Goal: Information Seeking & Learning: Learn about a topic

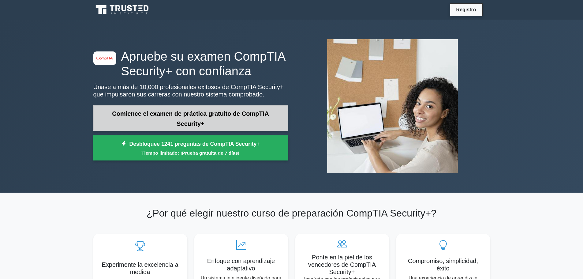
click at [212, 112] on font "Comience el examen de práctica gratuito de CompTIA Security+" at bounding box center [190, 118] width 157 height 17
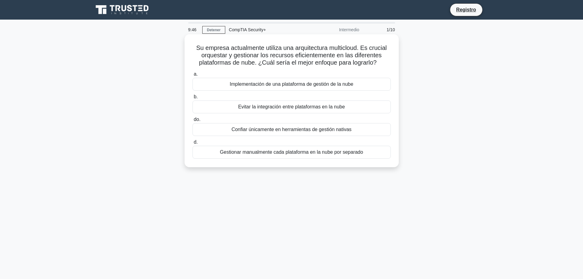
click at [343, 85] on font "Implementación de una plataforma de gestión de la nube" at bounding box center [292, 83] width 124 height 5
click at [193, 76] on input "a. Implementación de una plataforma de gestión de la nube" at bounding box center [193, 74] width 0 height 4
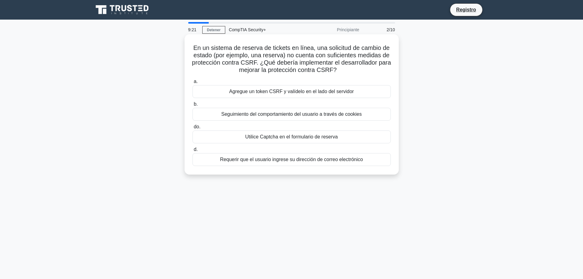
click at [289, 92] on font "Agregue un token CSRF y valídelo en el lado del servidor" at bounding box center [291, 91] width 125 height 5
click at [193, 84] on input "a. Agregue un token CSRF y valídelo en el lado del servidor" at bounding box center [193, 82] width 0 height 4
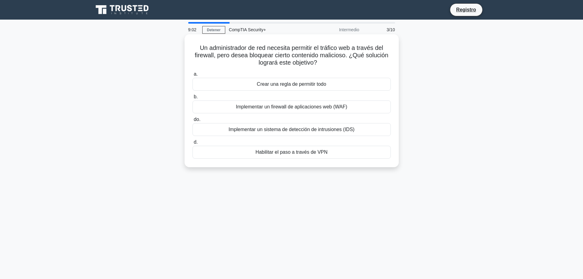
click at [277, 106] on font "Implementar un firewall de aplicaciones web (WAF)" at bounding box center [291, 106] width 111 height 5
click at [193, 99] on input "b. Implementar un firewall de aplicaciones web (WAF)" at bounding box center [193, 97] width 0 height 4
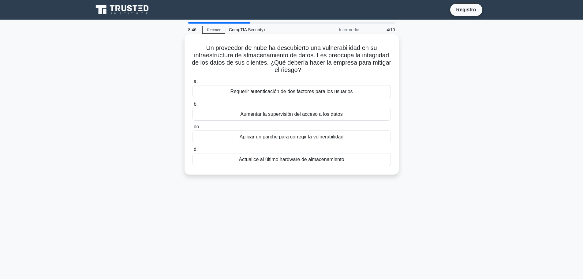
click at [327, 136] on font "Aplicar un parche para corregir la vulnerabilidad" at bounding box center [292, 136] width 104 height 5
click at [193, 129] on input "do. Aplicar un parche para corregir la vulnerabilidad" at bounding box center [193, 127] width 0 height 4
click at [284, 94] on font "Notificar al proveedor de la nube y solicitar una solución" at bounding box center [292, 91] width 122 height 5
click at [193, 84] on input "a. Notificar al proveedor de la nube y solicitar una solución" at bounding box center [193, 82] width 0 height 4
click at [290, 94] on font "Control de acceso basado en roles (RBAC)" at bounding box center [292, 91] width 94 height 5
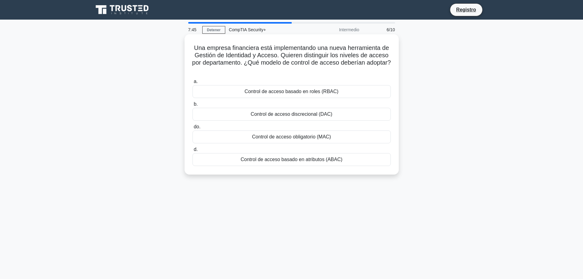
click at [193, 84] on input "a. Control de acceso basado en roles (RBAC)" at bounding box center [193, 82] width 0 height 4
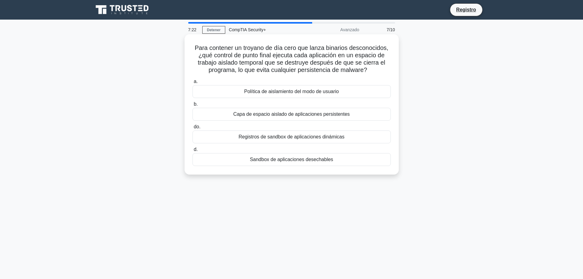
click at [263, 138] on font "Registros de sandbox de aplicaciones dinámicas" at bounding box center [292, 136] width 106 height 5
click at [193, 129] on input "do. Registros de sandbox de aplicaciones dinámicas" at bounding box center [193, 127] width 0 height 4
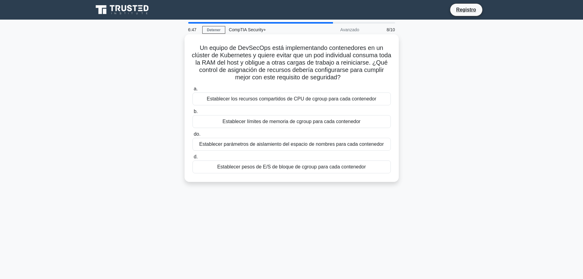
click at [320, 146] on font "Establecer parámetros de aislamiento del espacio de nombres para cada contenedor" at bounding box center [291, 143] width 185 height 5
click at [193, 136] on input "do. Establecer parámetros de aislamiento del espacio de nombres para cada conte…" at bounding box center [193, 134] width 0 height 4
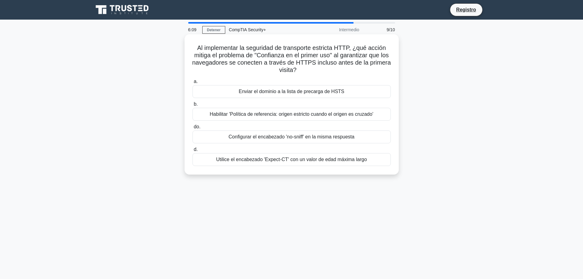
click at [323, 116] on font "Habilitar 'Política de referencia: origen estricto cuando el origen es cruzado'" at bounding box center [292, 113] width 164 height 5
click at [193, 106] on input "b. Habilitar 'Política de referencia: origen estricto cuando el origen es cruza…" at bounding box center [193, 104] width 0 height 4
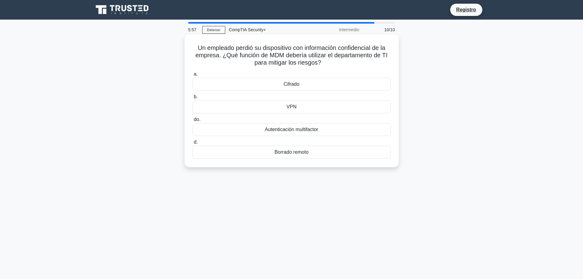
click at [294, 152] on font "Borrado remoto" at bounding box center [292, 151] width 34 height 5
click at [193, 144] on input "d. Borrado remoto" at bounding box center [193, 142] width 0 height 4
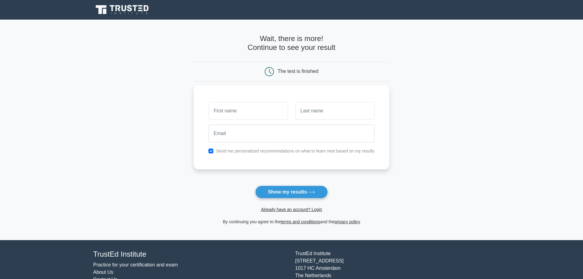
click at [240, 107] on input "text" at bounding box center [248, 111] width 79 height 18
type input "[PERSON_NAME]"
click at [317, 113] on input "text" at bounding box center [335, 111] width 79 height 18
type input "Rodriguez"
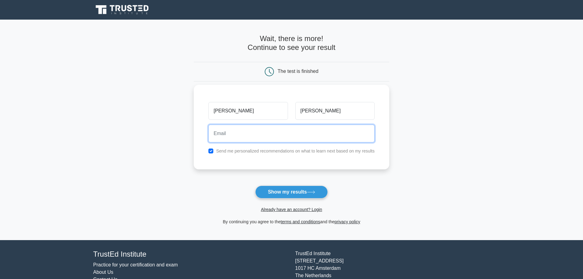
click at [245, 137] on input "email" at bounding box center [292, 134] width 166 height 18
type input "yohanrodriguezozuna@gmail.com"
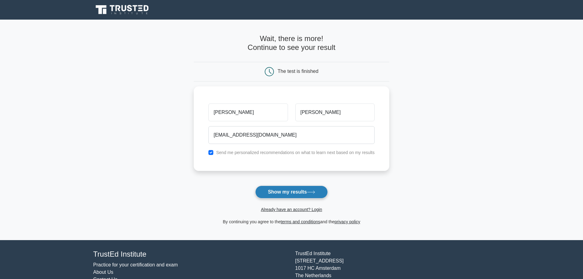
click at [306, 193] on button "Show my results" at bounding box center [291, 192] width 72 height 13
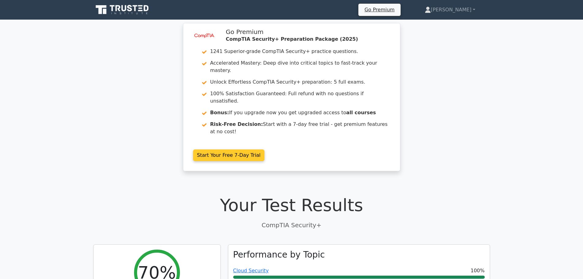
click at [250, 149] on link "Start Your Free 7-Day Trial" at bounding box center [229, 155] width 72 height 12
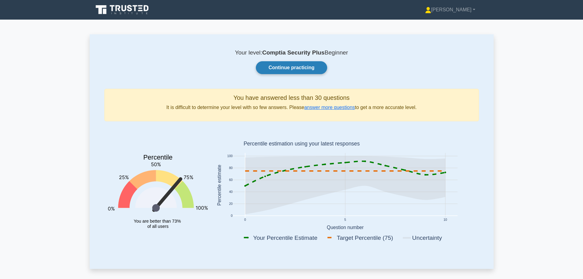
click at [281, 71] on link "Continue practicing" at bounding box center [291, 67] width 71 height 13
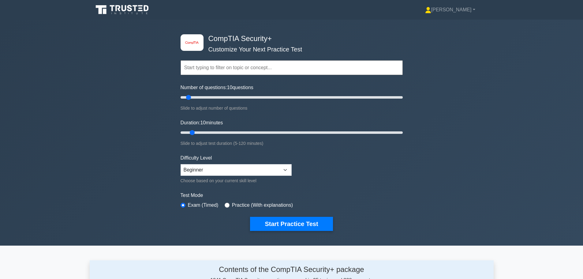
click at [215, 70] on input "text" at bounding box center [292, 67] width 222 height 15
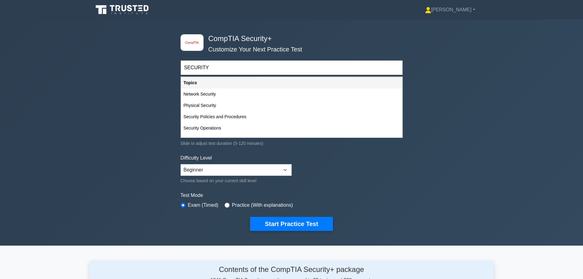
type input "SECURITY"
click at [160, 81] on div "image/svg+xml CompTIA Security+ Customize Your Next Practice Test SECURITY Topi…" at bounding box center [291, 133] width 583 height 226
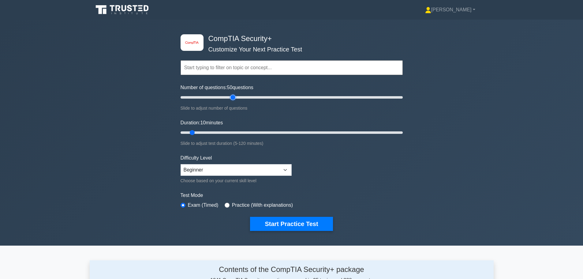
drag, startPoint x: 190, startPoint y: 98, endPoint x: 235, endPoint y: 91, distance: 45.8
type input "50"
click at [235, 94] on input "Number of questions: 50 questions" at bounding box center [292, 97] width 222 height 7
click at [270, 165] on select "Beginner Intermediate Expert" at bounding box center [236, 170] width 111 height 12
click at [155, 151] on div "image/svg+xml CompTIA Security+ Customize Your Next Practice Test Topics Crypto…" at bounding box center [291, 133] width 583 height 226
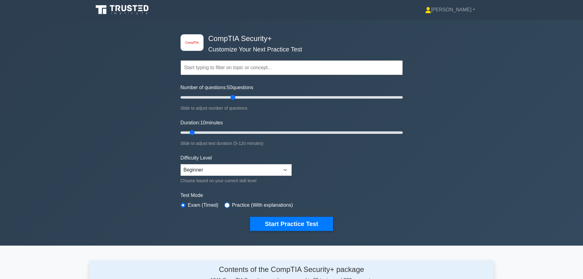
click at [225, 205] on input "radio" at bounding box center [227, 205] width 5 height 5
radio input "true"
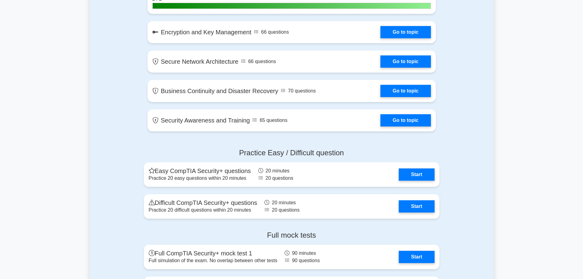
scroll to position [980, 0]
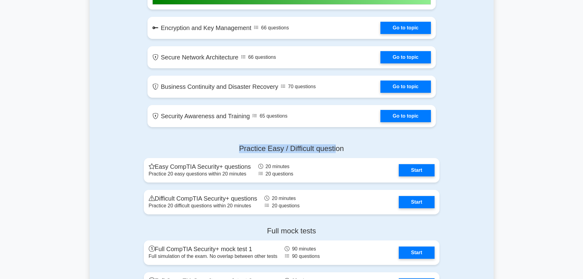
drag, startPoint x: 237, startPoint y: 149, endPoint x: 338, endPoint y: 146, distance: 100.8
click at [338, 146] on h4 "Practice Easy / Difficult question" at bounding box center [292, 148] width 296 height 9
drag, startPoint x: 232, startPoint y: 147, endPoint x: 364, endPoint y: 149, distance: 131.7
click at [364, 149] on h4 "Practice Easy / Difficult question" at bounding box center [292, 148] width 296 height 9
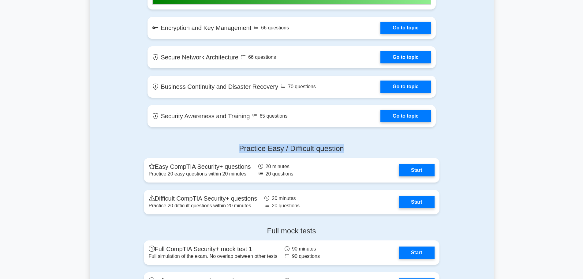
click at [364, 149] on h4 "Practice Easy / Difficult question" at bounding box center [292, 148] width 296 height 9
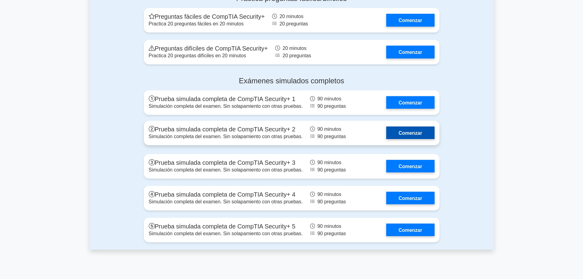
scroll to position [1113, 0]
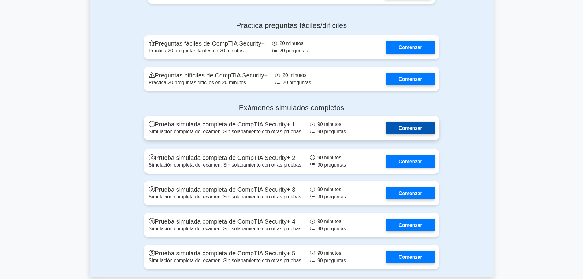
click at [421, 128] on link "Comenzar" at bounding box center [410, 128] width 48 height 13
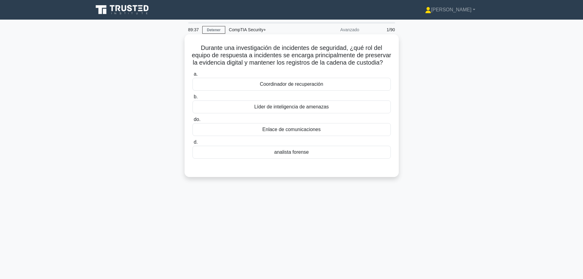
click at [300, 159] on div "analista forense" at bounding box center [292, 152] width 198 height 13
click at [193, 144] on input "d. analista forense" at bounding box center [193, 142] width 0 height 4
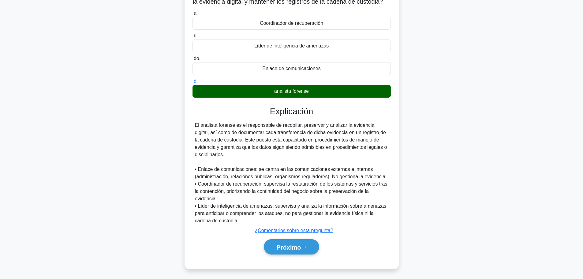
scroll to position [70, 0]
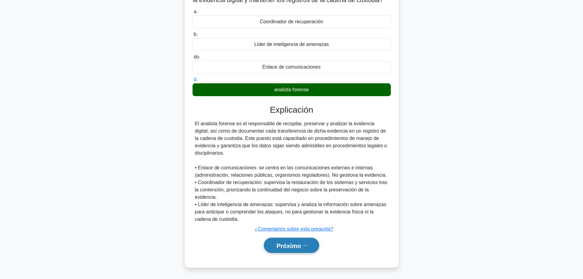
click at [289, 246] on font "Próximo" at bounding box center [289, 245] width 24 height 7
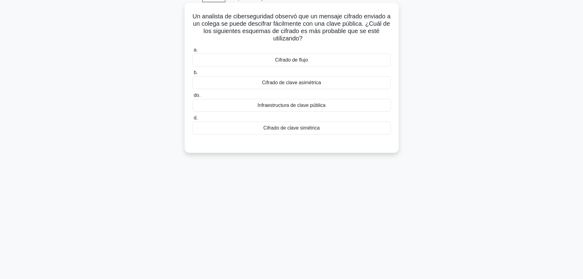
scroll to position [0, 0]
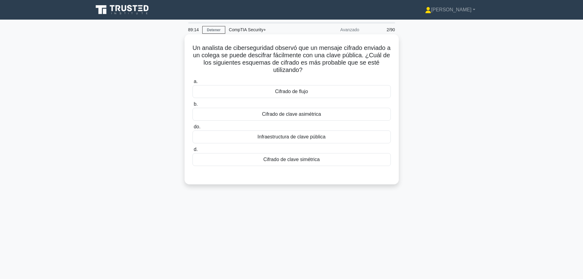
click at [294, 137] on font "Infraestructura de clave pública" at bounding box center [292, 136] width 68 height 5
click at [193, 129] on input "do. Infraestructura de clave pública" at bounding box center [193, 127] width 0 height 4
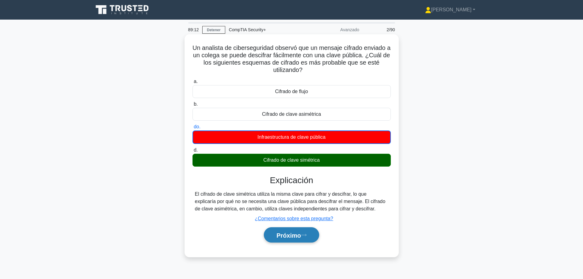
click at [291, 239] on button "Próximo" at bounding box center [291, 235] width 55 height 16
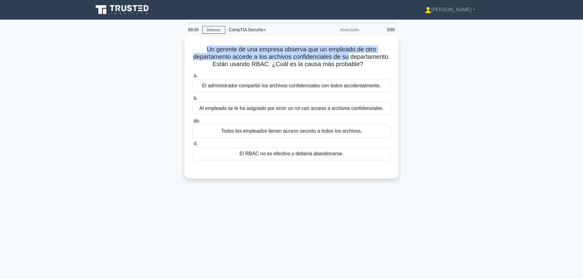
drag, startPoint x: 201, startPoint y: 50, endPoint x: 400, endPoint y: 58, distance: 198.6
click at [400, 58] on div "Un gerente de una empresa observa que un empleado de otro departamento accede a…" at bounding box center [292, 111] width 404 height 150
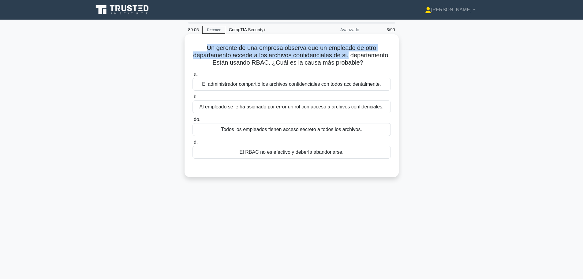
click at [331, 51] on font "Un gerente de una empresa observa que un empleado de otro departamento accede a…" at bounding box center [291, 54] width 197 height 21
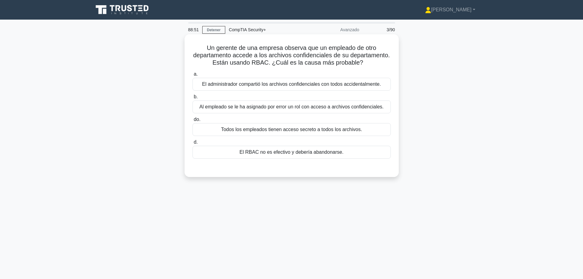
click at [283, 107] on font "Al empleado se le ha asignado por error un rol con acceso a archivos confidenci…" at bounding box center [291, 106] width 184 height 5
click at [193, 99] on input "b. Al empleado se le ha asignado por error un rol con acceso a archivos confide…" at bounding box center [193, 97] width 0 height 4
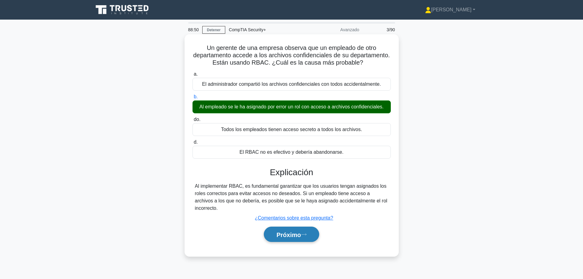
click at [308, 227] on button "Próximo" at bounding box center [291, 235] width 55 height 16
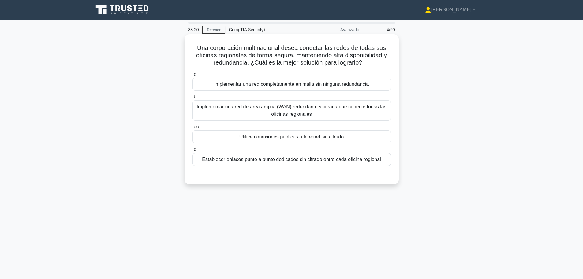
click at [299, 112] on font "Implementar una red de área amplia (WAN) redundante y cifrada que conecte todas…" at bounding box center [292, 110] width 190 height 13
click at [193, 99] on input "b. Implementar una red de área amplia (WAN) redundante y cifrada que conecte to…" at bounding box center [193, 97] width 0 height 4
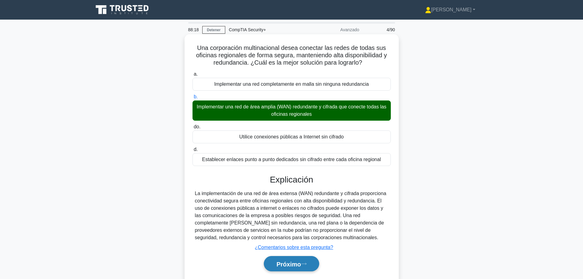
click at [301, 266] on font "Próximo" at bounding box center [289, 264] width 24 height 7
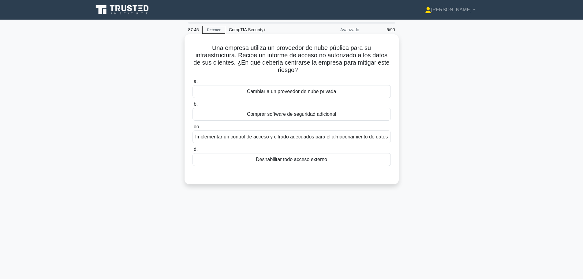
click at [323, 161] on font "Deshabilitar todo acceso externo" at bounding box center [291, 159] width 71 height 5
click at [193, 152] on input "d. Deshabilitar todo acceso externo" at bounding box center [193, 150] width 0 height 4
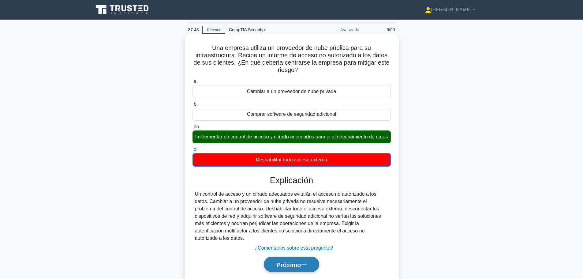
click at [278, 271] on button "Próximo" at bounding box center [291, 265] width 55 height 16
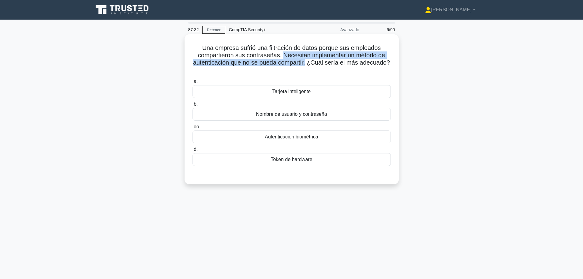
drag, startPoint x: 287, startPoint y: 55, endPoint x: 309, endPoint y: 64, distance: 23.6
click at [309, 64] on font "Una empresa sufrió una filtración de datos porque sus empleados compartieron su…" at bounding box center [291, 54] width 197 height 21
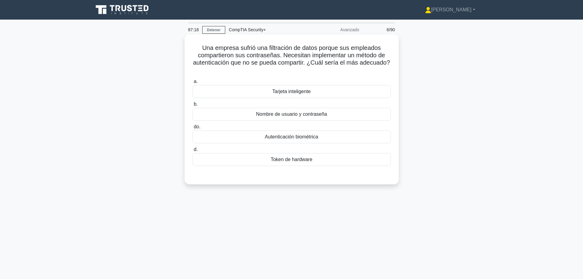
click at [297, 137] on font "Autenticación biométrica" at bounding box center [291, 136] width 53 height 5
click at [193, 129] on input "do. Autenticación biométrica" at bounding box center [193, 127] width 0 height 4
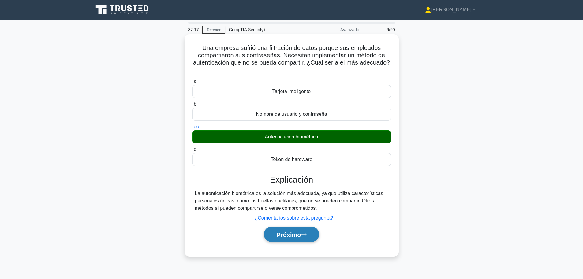
click at [301, 237] on font "Próximo" at bounding box center [289, 234] width 24 height 7
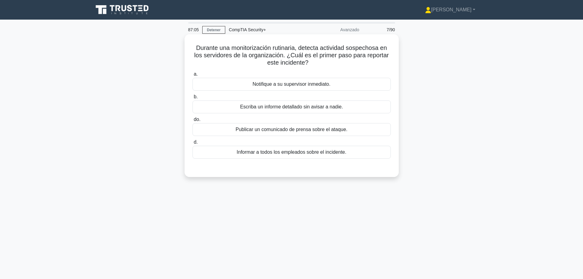
drag, startPoint x: 192, startPoint y: 47, endPoint x: 322, endPoint y: 64, distance: 130.9
click at [322, 64] on h5 "Durante una monitorización rutinaria, detecta actividad sospechosa en los servi…" at bounding box center [292, 55] width 200 height 23
click at [288, 84] on font "Notifique a su supervisor inmediato." at bounding box center [292, 83] width 78 height 5
click at [193, 76] on input "a. Notifique a su supervisor inmediato." at bounding box center [193, 74] width 0 height 4
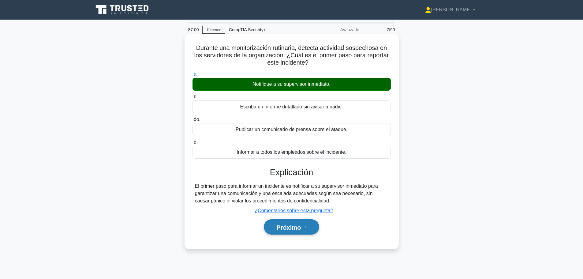
click at [301, 230] on font "Próximo" at bounding box center [289, 227] width 24 height 7
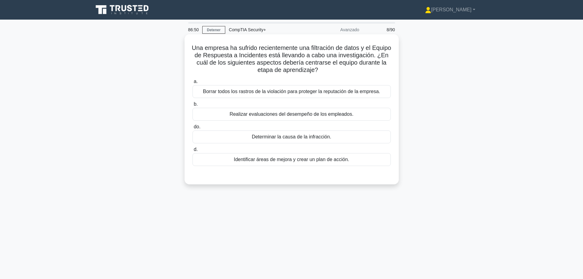
drag, startPoint x: 201, startPoint y: 48, endPoint x: 345, endPoint y: 71, distance: 146.6
click at [345, 71] on h5 "Una empresa ha sufrido recientemente una filtración de datos y el Equipo de Res…" at bounding box center [292, 59] width 200 height 30
click at [326, 71] on icon ".spinner_0XTQ{transform-origin:center;animation:spinner_y6GP .75s linear infini…" at bounding box center [321, 70] width 7 height 7
drag, startPoint x: 194, startPoint y: 49, endPoint x: 355, endPoint y: 70, distance: 161.9
click at [355, 70] on h5 "Una empresa ha sufrido recientemente una filtración de datos y el Equipo de Res…" at bounding box center [292, 59] width 200 height 30
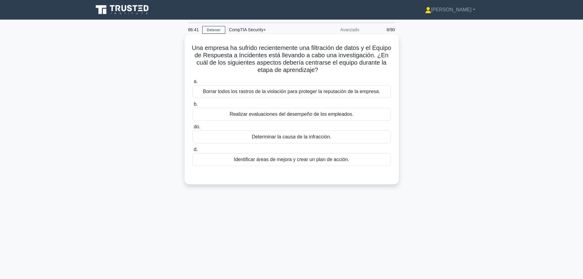
click at [274, 65] on font "Una empresa ha sufrido recientemente una filtración de datos y el Equipo de Res…" at bounding box center [292, 58] width 200 height 29
click at [252, 72] on font "Una empresa ha sufrido recientemente una filtración de datos y el Equipo de Res…" at bounding box center [292, 58] width 200 height 29
drag, startPoint x: 252, startPoint y: 72, endPoint x: 359, endPoint y: 67, distance: 106.7
click at [359, 67] on h5 "Una empresa ha sufrido recientemente una filtración de datos y el Equipo de Res…" at bounding box center [292, 59] width 200 height 30
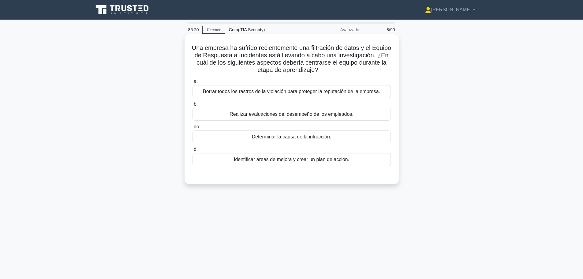
click at [267, 162] on font "Identificar áreas de mejora y crear un plan de acción." at bounding box center [291, 159] width 115 height 5
click at [193, 152] on input "d. Identificar áreas de mejora y crear un plan de acción." at bounding box center [193, 150] width 0 height 4
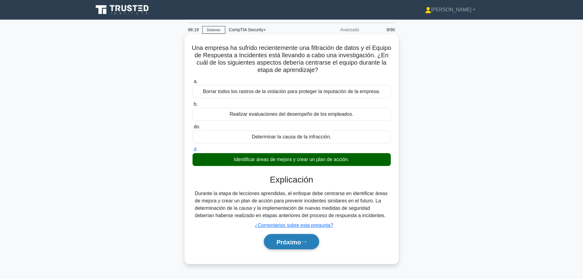
click at [288, 241] on font "Próximo" at bounding box center [289, 242] width 24 height 7
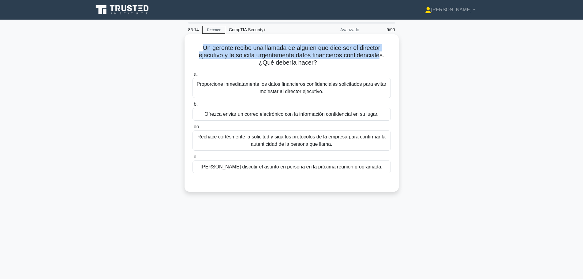
drag, startPoint x: 199, startPoint y: 48, endPoint x: 384, endPoint y: 55, distance: 184.5
click at [384, 55] on h5 "Un gerente recibe una llamada de alguien que dice ser el director ejecutivo y l…" at bounding box center [292, 55] width 200 height 23
click at [384, 55] on font "Un gerente recibe una llamada de alguien que dice ser el director ejecutivo y l…" at bounding box center [292, 54] width 186 height 21
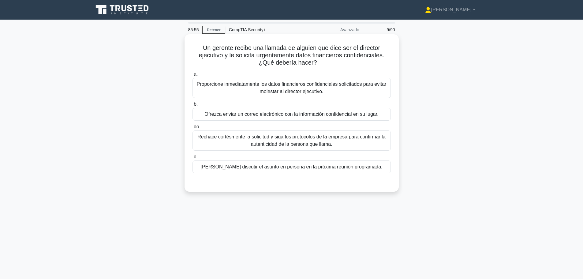
click at [276, 139] on font "Rechace cortésmente la solicitud y siga los protocolos de la empresa para confi…" at bounding box center [292, 140] width 188 height 13
click at [193, 129] on input "do. Rechace cortésmente la solicitud y siga los protocolos de la empresa para c…" at bounding box center [193, 127] width 0 height 4
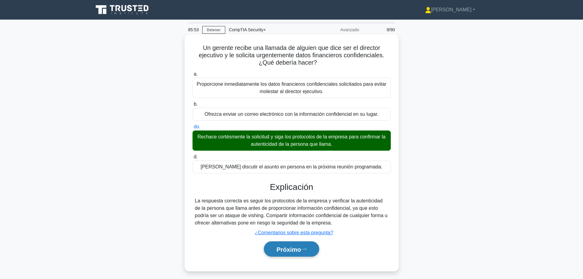
click at [298, 250] on font "Próximo" at bounding box center [289, 249] width 24 height 7
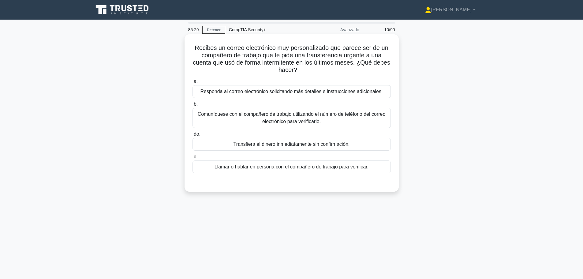
click at [285, 118] on font "Comuníquese con el compañero de trabajo utilizando el número de teléfono del co…" at bounding box center [292, 117] width 188 height 13
click at [193, 106] on input "b. Comuníquese con el compañero de trabajo utilizando el número de teléfono del…" at bounding box center [193, 104] width 0 height 4
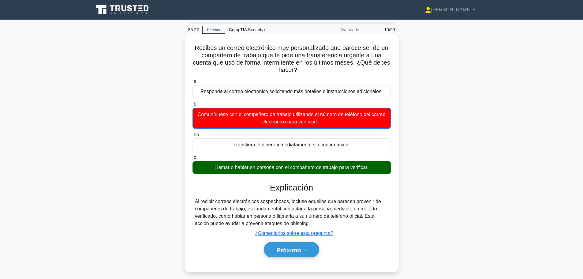
drag, startPoint x: 247, startPoint y: 170, endPoint x: 383, endPoint y: 163, distance: 137.1
click at [383, 163] on div "Llamar o hablar en persona con el compañero de trabajo para verificar." at bounding box center [292, 167] width 198 height 13
click at [298, 166] on font "Llamar o hablar en persona con el compañero de trabajo para verificar." at bounding box center [292, 167] width 154 height 5
click at [193, 160] on input "d. Llamar o hablar en persona con el compañero de trabajo para verificar." at bounding box center [193, 158] width 0 height 4
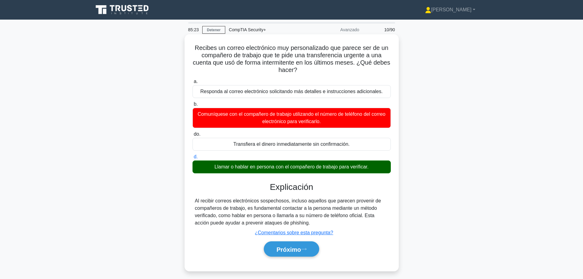
drag, startPoint x: 207, startPoint y: 164, endPoint x: 379, endPoint y: 163, distance: 171.2
click at [379, 163] on div "Llamar o hablar en persona con el compañero de trabajo para verificar." at bounding box center [292, 166] width 198 height 13
click at [309, 166] on font "Llamar o hablar en persona con el compañero de trabajo para verificar." at bounding box center [292, 166] width 154 height 5
click at [193, 159] on input "d. Llamar o hablar en persona con el compañero de trabajo para verificar." at bounding box center [193, 157] width 0 height 4
click at [306, 254] on button "Próximo" at bounding box center [291, 249] width 55 height 16
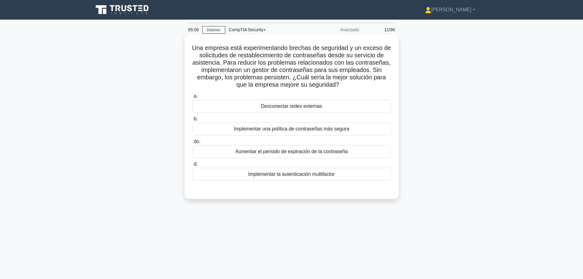
drag, startPoint x: 225, startPoint y: 48, endPoint x: 356, endPoint y: 83, distance: 135.4
click at [356, 83] on h5 "Una empresa está experimentando brechas de seguridad y un exceso de solicitudes…" at bounding box center [292, 66] width 200 height 45
click at [293, 174] on font "Implementar la autenticación multifactor" at bounding box center [291, 173] width 87 height 5
click at [258, 173] on font "Implementar la autenticación multifactor" at bounding box center [291, 173] width 87 height 5
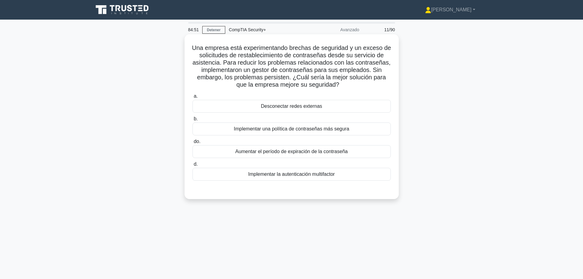
click at [193, 166] on input "d. Implementar la autenticación multifactor" at bounding box center [193, 164] width 0 height 4
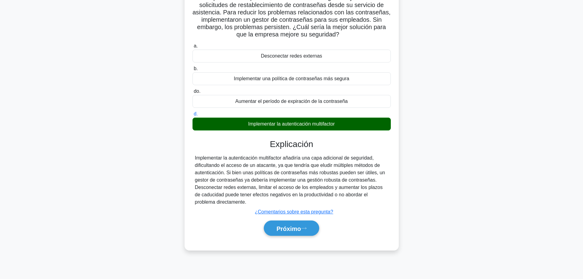
scroll to position [52, 0]
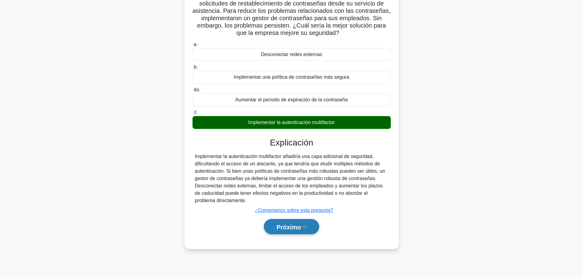
click at [301, 230] on font "Próximo" at bounding box center [289, 227] width 24 height 7
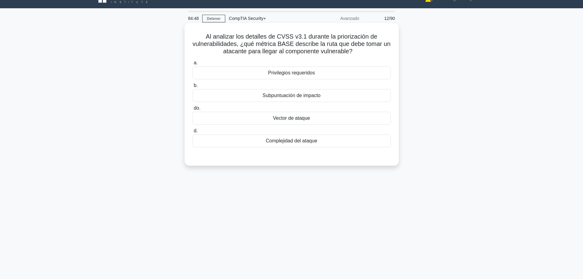
scroll to position [0, 0]
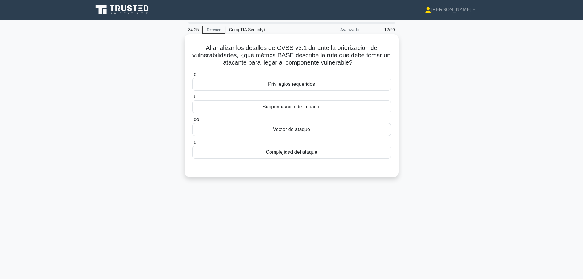
click at [300, 109] on font "Subpuntuación de impacto" at bounding box center [292, 106] width 58 height 5
click at [193, 99] on input "b. Subpuntuación de impacto" at bounding box center [193, 97] width 0 height 4
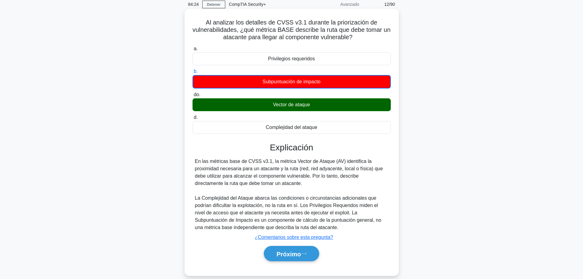
scroll to position [52, 0]
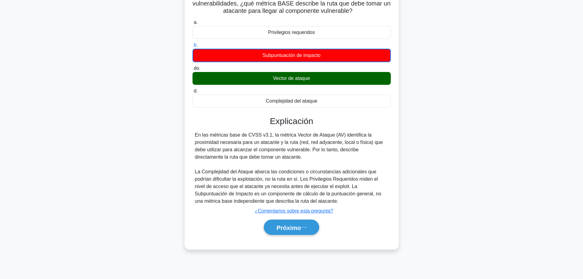
drag, startPoint x: 191, startPoint y: 142, endPoint x: 279, endPoint y: 156, distance: 89.6
click at [279, 156] on div "Al analizar los detalles de CVSS v3.1 durante la priorización de vulnerabilidad…" at bounding box center [291, 116] width 209 height 262
click at [279, 156] on div "En las métricas base de CVSS v3.1, la métrica Vector de Ataque (AV) identifica …" at bounding box center [292, 167] width 194 height 73
drag, startPoint x: 195, startPoint y: 173, endPoint x: 349, endPoint y: 174, distance: 154.4
click at [349, 174] on font "La Complejidad del Ataque abarca las condiciones o circunstancias adicionales q…" at bounding box center [288, 186] width 186 height 35
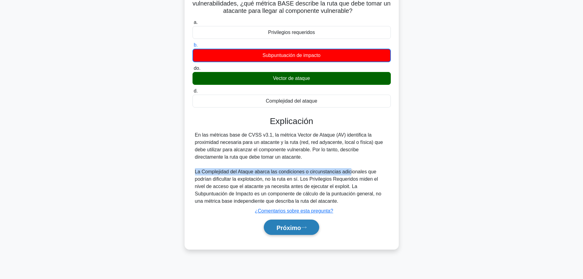
click at [290, 231] on font "Próximo" at bounding box center [289, 227] width 24 height 7
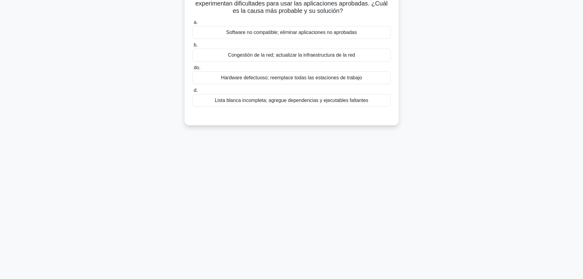
scroll to position [0, 0]
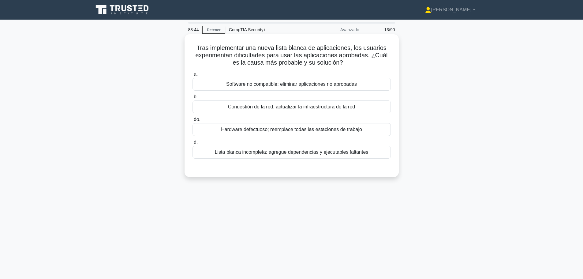
click at [324, 153] on font "Lista blanca incompleta; agregue dependencias y ejecutables faltantes" at bounding box center [292, 151] width 154 height 5
click at [193, 144] on input "d. Lista blanca incompleta; agregue dependencias y ejecutables faltantes" at bounding box center [193, 142] width 0 height 4
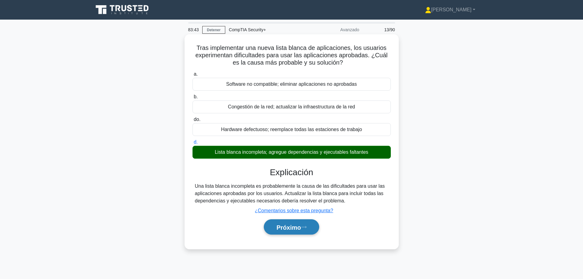
click at [301, 225] on font "Próximo" at bounding box center [289, 227] width 24 height 7
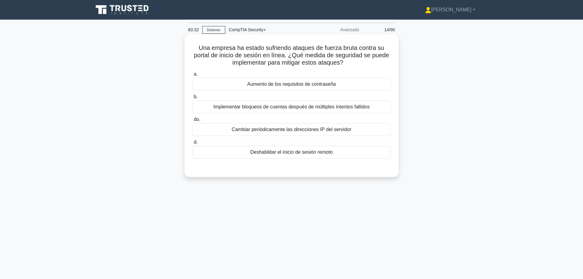
drag, startPoint x: 228, startPoint y: 64, endPoint x: 348, endPoint y: 61, distance: 119.5
click at [348, 61] on h5 "Una empresa ha estado sufriendo ataques de fuerza bruta contra su portal de ini…" at bounding box center [292, 55] width 200 height 23
click at [348, 61] on icon ".spinner_0XTQ{transform-origin:center;animation:spinner_y6GP .75s linear infini…" at bounding box center [347, 62] width 7 height 7
drag, startPoint x: 231, startPoint y: 65, endPoint x: 340, endPoint y: 62, distance: 109.0
click at [340, 62] on font "Una empresa ha estado sufriendo ataques de fuerza bruta contra su portal de ini…" at bounding box center [291, 54] width 195 height 21
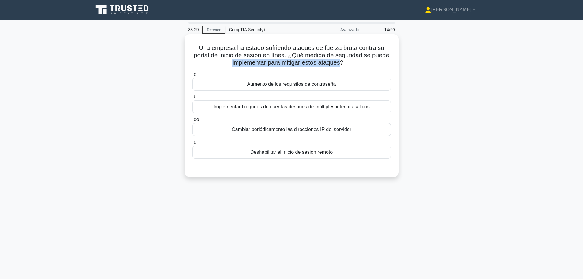
click at [340, 63] on font "Una empresa ha estado sufriendo ataques de fuerza bruta contra su portal de ini…" at bounding box center [291, 54] width 195 height 21
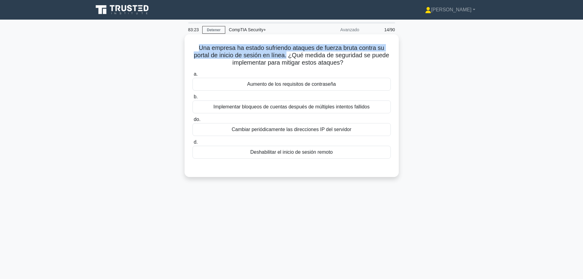
drag, startPoint x: 197, startPoint y: 47, endPoint x: 288, endPoint y: 57, distance: 91.2
click at [288, 57] on font "Una empresa ha estado sufriendo ataques de fuerza bruta contra su portal de ini…" at bounding box center [291, 54] width 195 height 21
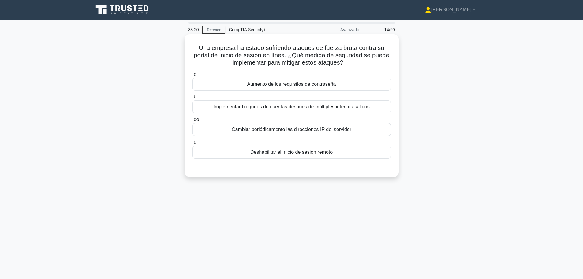
drag, startPoint x: 290, startPoint y: 57, endPoint x: 359, endPoint y: 65, distance: 69.9
click at [359, 65] on h5 "Una empresa ha estado sufriendo ataques de fuerza bruta contra su portal de ini…" at bounding box center [292, 55] width 200 height 23
click at [289, 108] on font "Implementar bloqueos de cuentas después de múltiples intentos fallidos" at bounding box center [291, 106] width 156 height 5
click at [193, 99] on input "b. Implementar bloqueos de cuentas después de múltiples intentos fallidos" at bounding box center [193, 97] width 0 height 4
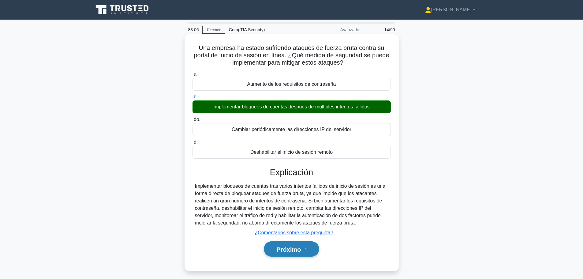
click at [288, 251] on font "Próximo" at bounding box center [289, 249] width 24 height 7
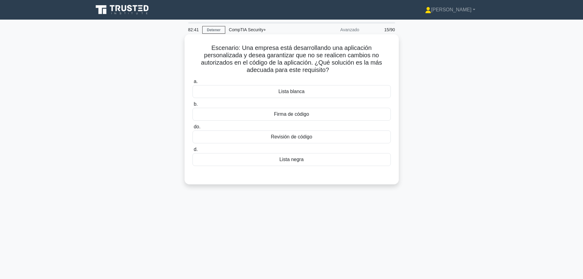
click at [292, 116] on font "Firma de código" at bounding box center [291, 113] width 35 height 5
click at [193, 106] on input "b. Firma de código" at bounding box center [193, 104] width 0 height 4
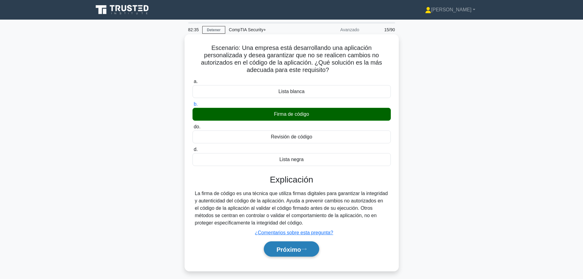
click at [293, 249] on font "Próximo" at bounding box center [289, 249] width 24 height 7
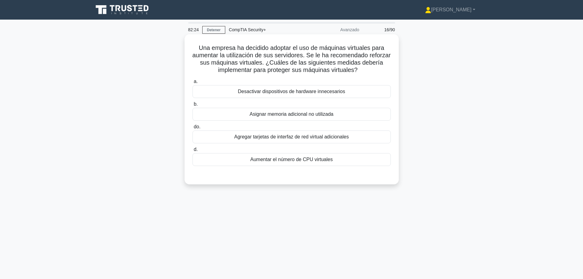
drag, startPoint x: 292, startPoint y: 62, endPoint x: 379, endPoint y: 73, distance: 87.0
click at [379, 73] on h5 "Una empresa ha decidido adoptar el uso de máquinas virtuales para aumentar la u…" at bounding box center [292, 59] width 200 height 30
click at [291, 92] on font "Desactivar dispositivos de hardware innecesarios" at bounding box center [291, 91] width 107 height 5
click at [193, 84] on input "a. Desactivar dispositivos de hardware innecesarios" at bounding box center [193, 82] width 0 height 4
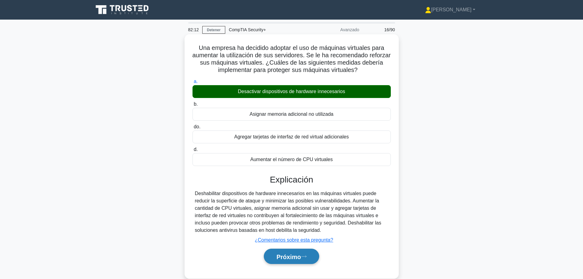
click at [295, 254] on font "Próximo" at bounding box center [289, 256] width 24 height 7
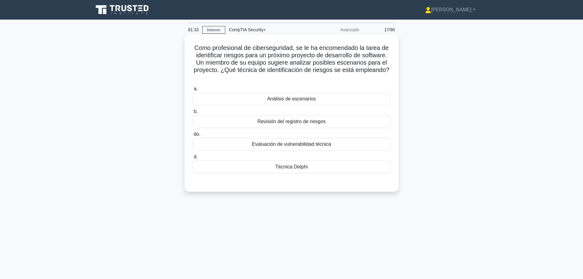
click at [289, 141] on font "Evaluación de vulnerabilidad técnica" at bounding box center [291, 143] width 79 height 5
click at [193, 136] on input "do. Evaluación de vulnerabilidad técnica" at bounding box center [193, 134] width 0 height 4
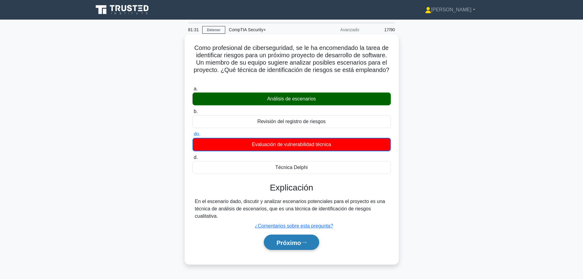
click at [292, 237] on button "Próximo" at bounding box center [291, 243] width 55 height 16
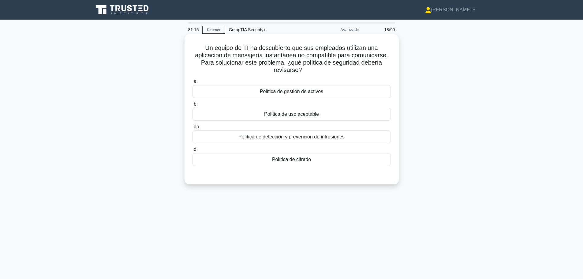
click at [287, 115] on font "Política de uso aceptable" at bounding box center [291, 113] width 55 height 5
click at [193, 106] on input "b. Política de uso aceptable" at bounding box center [193, 104] width 0 height 4
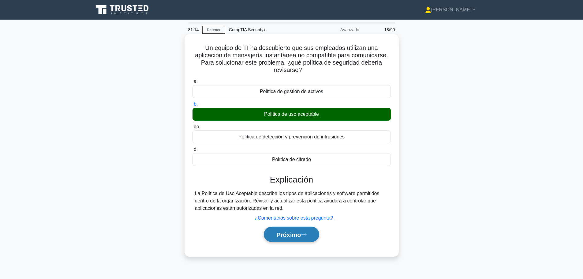
click at [307, 238] on button "Próximo" at bounding box center [291, 235] width 55 height 16
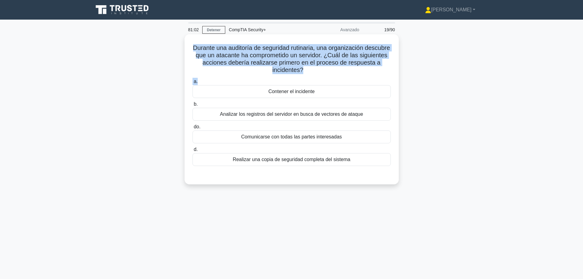
drag, startPoint x: 204, startPoint y: 47, endPoint x: 327, endPoint y: 76, distance: 126.2
click at [327, 76] on div "Durante una auditoría de seguridad rutinaria, una organización descubre que un …" at bounding box center [291, 109] width 209 height 145
click at [244, 55] on font "Durante una auditoría de seguridad rutinaria, una organización descubre que un …" at bounding box center [291, 58] width 197 height 29
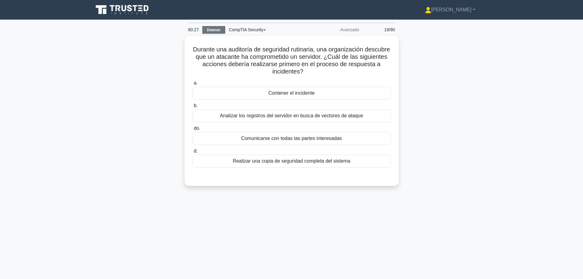
click at [223, 30] on link "Detener" at bounding box center [213, 30] width 23 height 8
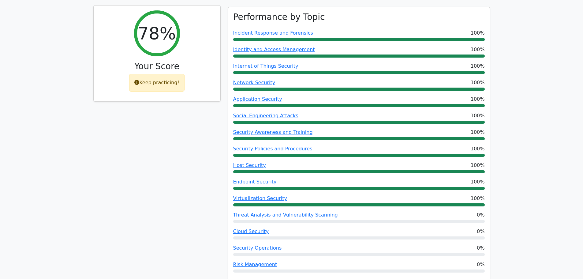
scroll to position [61, 0]
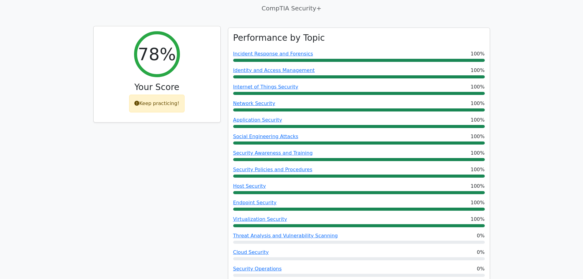
click at [158, 105] on div "Keep practicing!" at bounding box center [156, 104] width 55 height 18
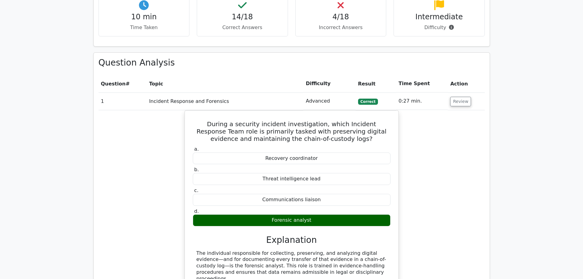
scroll to position [398, 0]
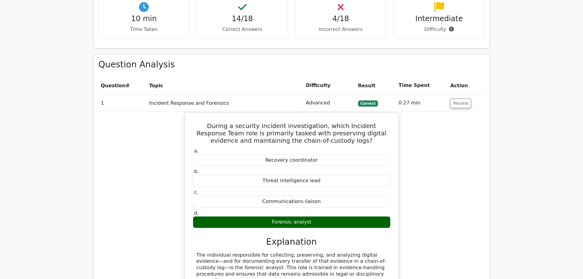
click at [182, 103] on td "Incident Response and Forensics" at bounding box center [225, 102] width 157 height 17
click at [250, 84] on th "Topic" at bounding box center [225, 85] width 157 height 17
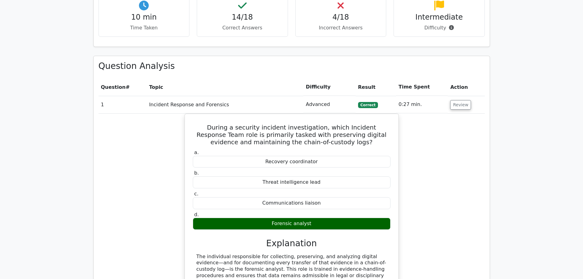
click at [235, 28] on p "Correct Answers" at bounding box center [242, 27] width 81 height 7
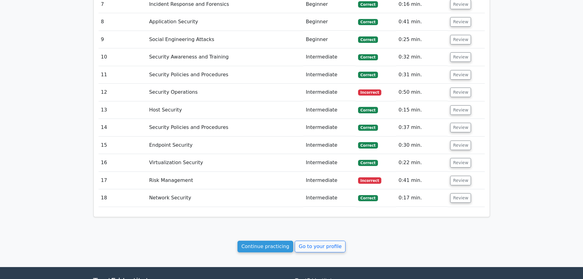
scroll to position [888, 0]
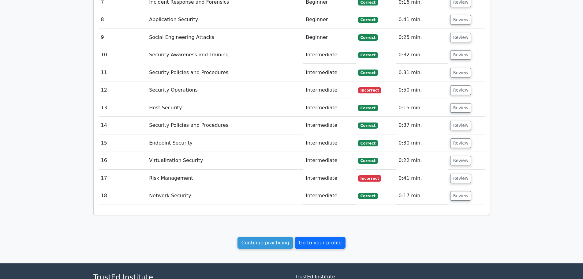
click at [322, 237] on link "Go to your profile" at bounding box center [320, 243] width 51 height 12
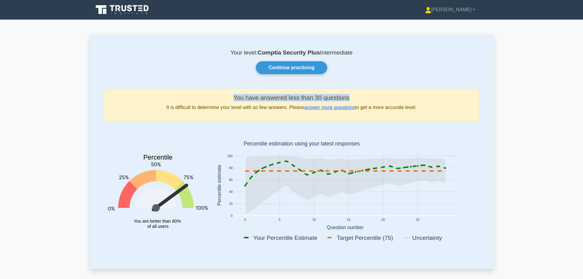
drag, startPoint x: 225, startPoint y: 99, endPoint x: 356, endPoint y: 99, distance: 130.5
click at [356, 99] on h5 "You have answered less than 30 questions" at bounding box center [292, 97] width 364 height 7
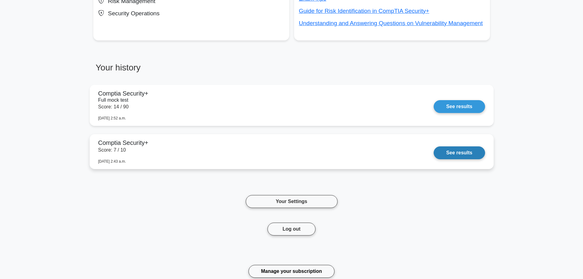
scroll to position [337, 0]
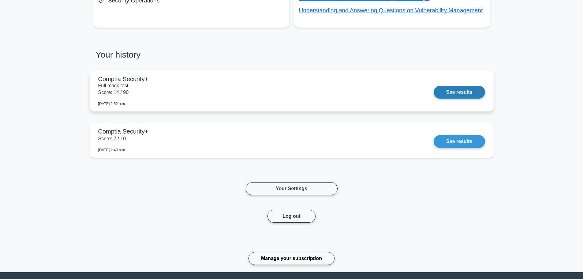
click at [434, 89] on link "See results" at bounding box center [459, 92] width 51 height 13
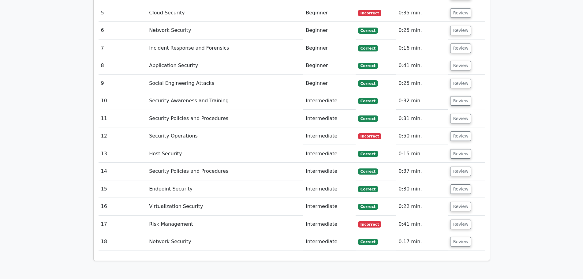
scroll to position [930, 0]
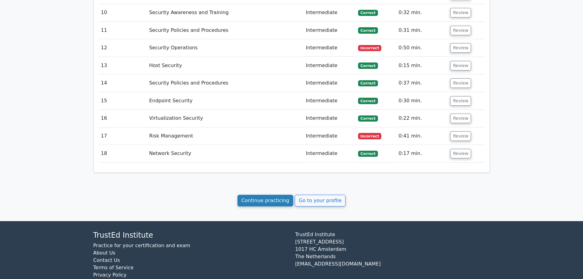
click at [257, 195] on link "Continue practicing" at bounding box center [266, 201] width 56 height 12
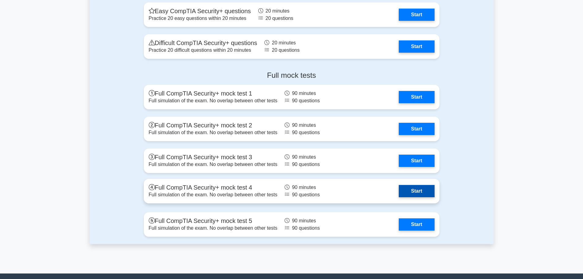
scroll to position [1209, 0]
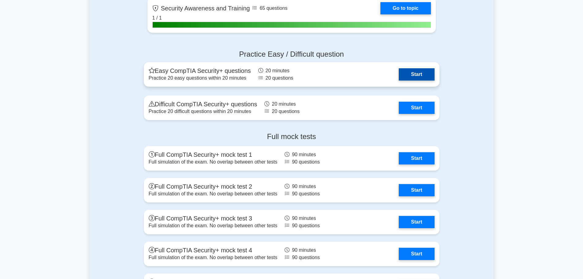
click at [399, 71] on link "Start" at bounding box center [417, 74] width 36 height 12
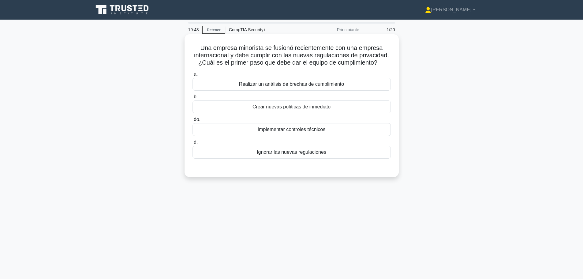
click at [288, 84] on font "Realizar un análisis de brechas de cumplimiento" at bounding box center [291, 83] width 105 height 5
click at [193, 76] on input "a. Realizar un análisis de brechas de cumplimiento" at bounding box center [193, 74] width 0 height 4
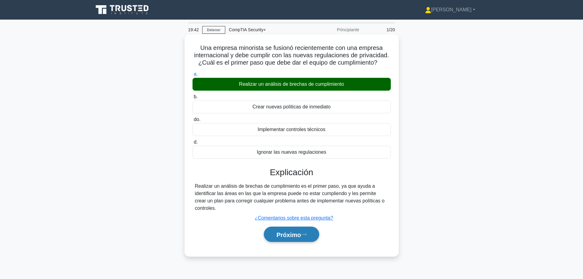
click at [299, 237] on font "Próximo" at bounding box center [289, 234] width 24 height 7
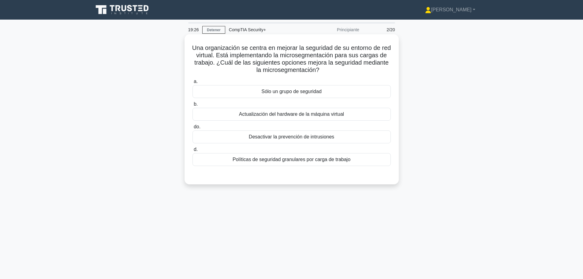
click at [287, 162] on font "Políticas de seguridad granulares por carga de trabajo" at bounding box center [292, 159] width 118 height 5
click at [193, 152] on input "d. Políticas de seguridad granulares por carga de trabajo" at bounding box center [193, 150] width 0 height 4
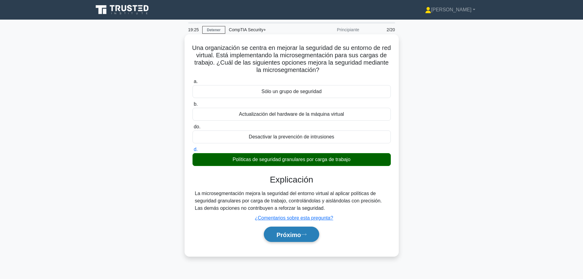
click at [296, 235] on font "Próximo" at bounding box center [289, 234] width 24 height 7
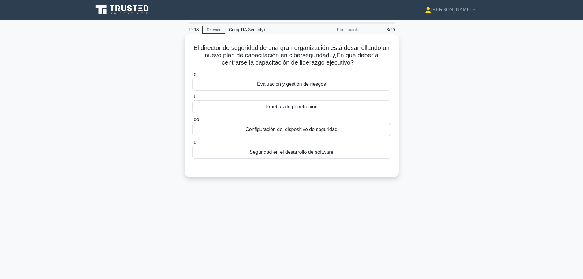
click at [232, 63] on font "El director de seguridad de una gran organización está desarrollando un nuevo p…" at bounding box center [292, 54] width 196 height 21
click at [251, 60] on font "El director de seguridad de una gran organización está desarrollando un nuevo p…" at bounding box center [292, 54] width 196 height 21
click at [268, 62] on font "El director de seguridad de una gran organización está desarrollando un nuevo p…" at bounding box center [292, 54] width 196 height 21
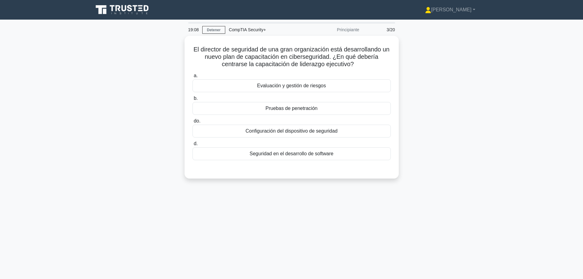
drag, startPoint x: 341, startPoint y: 236, endPoint x: 339, endPoint y: 241, distance: 4.8
click at [341, 236] on div "19:08 Detener CompTIA Security+ Principiante 3/20 El director de seguridad de u…" at bounding box center [292, 175] width 404 height 306
drag, startPoint x: 285, startPoint y: 85, endPoint x: 287, endPoint y: 93, distance: 8.8
click at [285, 85] on font "Evaluación y gestión de riesgos" at bounding box center [291, 83] width 69 height 5
click at [193, 76] on input "a. Evaluación y gestión de riesgos" at bounding box center [193, 74] width 0 height 4
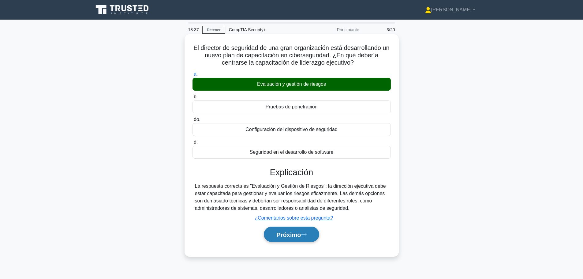
drag, startPoint x: 290, startPoint y: 232, endPoint x: 318, endPoint y: 233, distance: 27.9
click at [290, 232] on font "Próximo" at bounding box center [289, 234] width 24 height 7
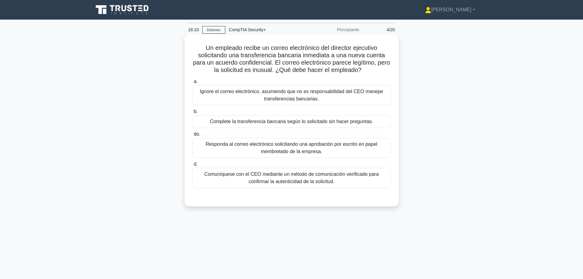
click at [265, 178] on font "Comuníquese con el CEO mediante un método de comunicación verificado para confi…" at bounding box center [291, 177] width 175 height 13
click at [193, 166] on input "d. Comuníquese con el CEO mediante un método de comunicación verificado para co…" at bounding box center [193, 164] width 0 height 4
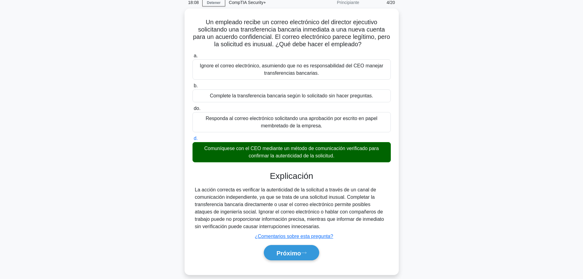
scroll to position [52, 0]
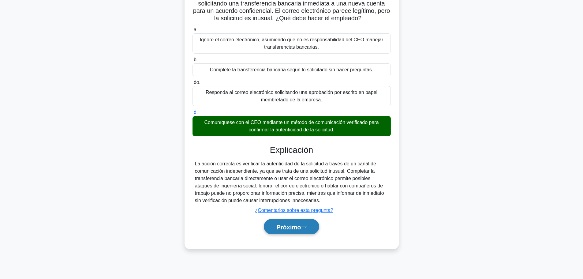
click at [287, 223] on button "Próximo" at bounding box center [291, 227] width 55 height 16
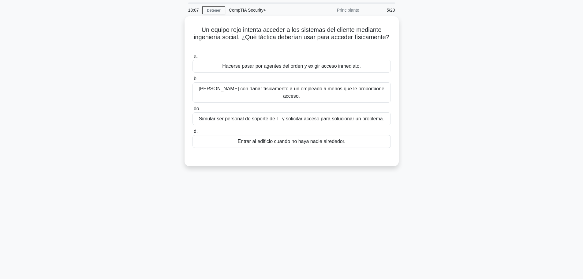
scroll to position [0, 0]
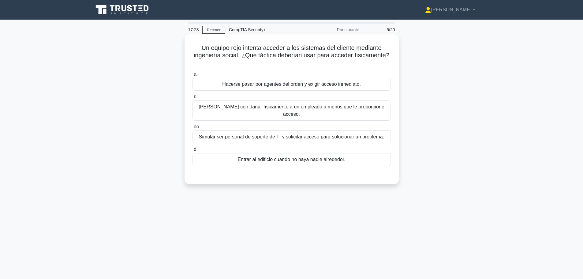
click at [285, 157] on font "Entrar al edificio cuando no haya nadie alrededor." at bounding box center [292, 159] width 108 height 5
click at [193, 152] on input "d. Entrar al edificio cuando no haya nadie alrededor." at bounding box center [193, 150] width 0 height 4
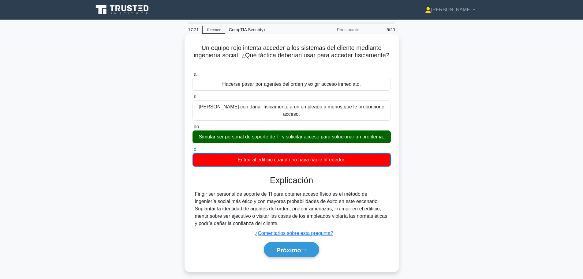
drag, startPoint x: 195, startPoint y: 131, endPoint x: 373, endPoint y: 130, distance: 177.3
click at [373, 130] on div "Simular ser personal de soporte de TI y solicitar acceso para solucionar un pro…" at bounding box center [292, 136] width 198 height 13
click at [296, 247] on font "Próximo" at bounding box center [289, 250] width 24 height 7
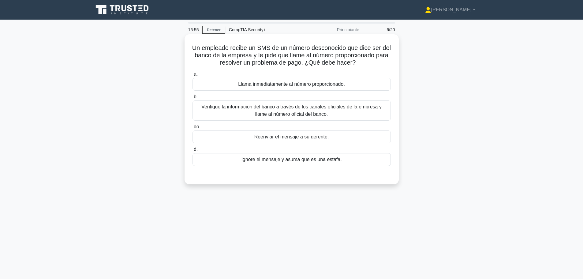
click at [288, 108] on font "Verifique la información del banco a través de los canales oficiales de la empr…" at bounding box center [292, 110] width 180 height 13
click at [193, 99] on input "b. Verifique la información del banco a través de los canales oficiales de la e…" at bounding box center [193, 97] width 0 height 4
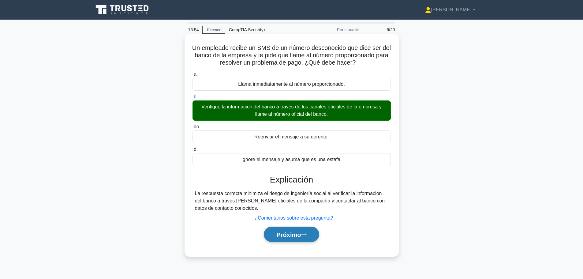
click at [298, 232] on font "Próximo" at bounding box center [289, 234] width 24 height 7
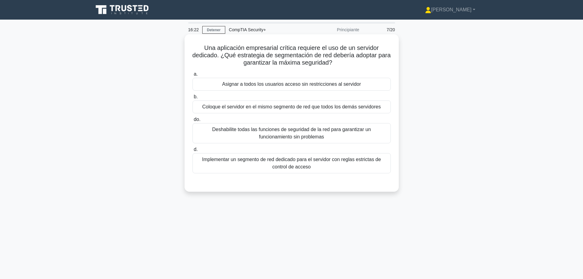
click at [315, 164] on font "Implementar un segmento de red dedicado para el servidor con reglas estrictas d…" at bounding box center [291, 163] width 193 height 15
click at [193, 152] on input "d. Implementar un segmento de red dedicado para el servidor con reglas estricta…" at bounding box center [193, 150] width 0 height 4
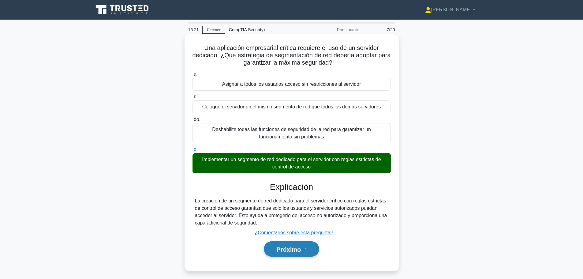
click at [301, 250] on font "Próximo" at bounding box center [289, 249] width 24 height 7
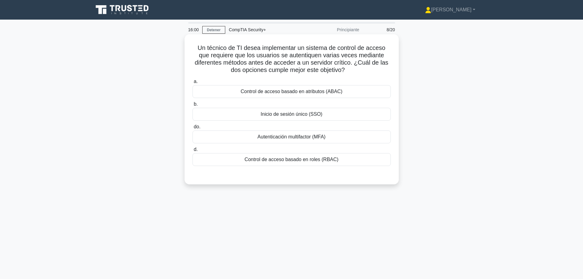
click at [296, 138] on font "Autenticación multifactor (MFA)" at bounding box center [292, 136] width 68 height 5
click at [193, 129] on input "do. Autenticación multifactor (MFA)" at bounding box center [193, 127] width 0 height 4
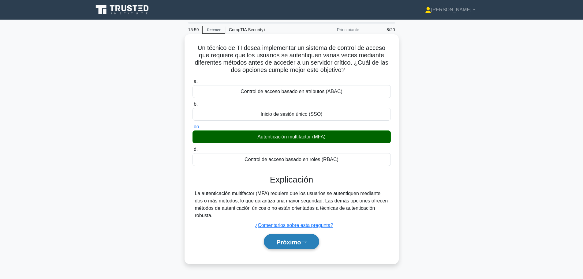
click at [297, 240] on font "Próximo" at bounding box center [289, 242] width 24 height 7
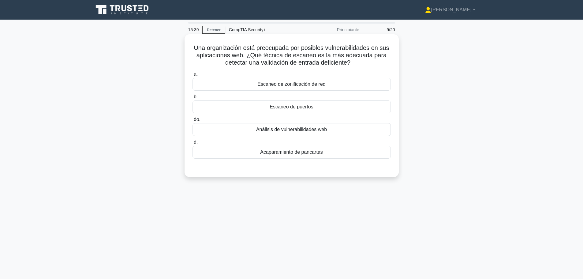
click at [309, 130] on font "Análisis de vulnerabilidades web" at bounding box center [291, 129] width 71 height 5
click at [193, 122] on input "do. Análisis de vulnerabilidades web" at bounding box center [193, 120] width 0 height 4
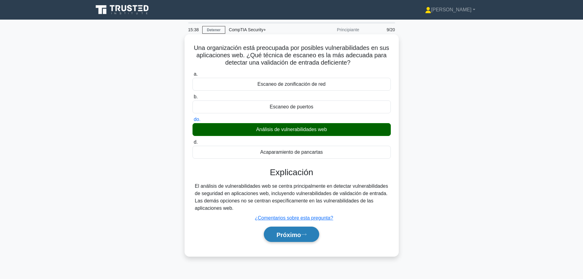
click at [306, 235] on icon at bounding box center [303, 234] width 5 height 2
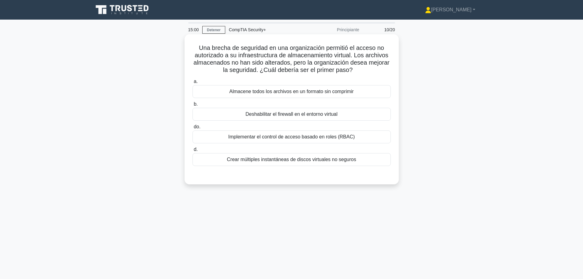
click at [270, 139] on font "Implementar el control de acceso basado en roles (RBAC)" at bounding box center [291, 136] width 127 height 5
click at [193, 129] on input "do. Implementar el control de acceso basado en roles (RBAC)" at bounding box center [193, 127] width 0 height 4
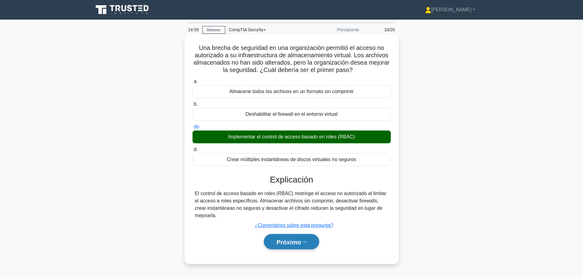
click at [312, 244] on button "Próximo" at bounding box center [291, 242] width 55 height 16
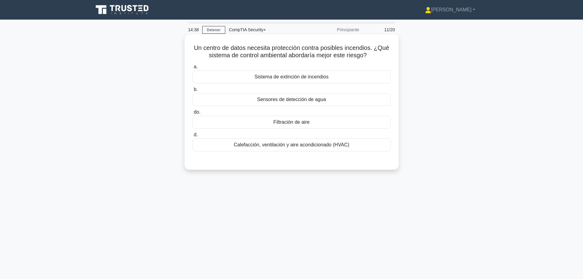
click at [277, 79] on font "Sistema de extinción de incendios" at bounding box center [292, 76] width 74 height 5
click at [193, 69] on input "a. Sistema de extinción de incendios" at bounding box center [193, 67] width 0 height 4
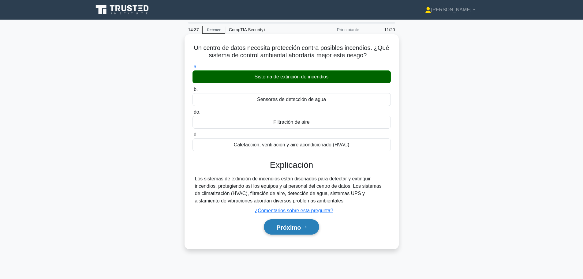
click at [311, 227] on button "Próximo" at bounding box center [291, 227] width 55 height 16
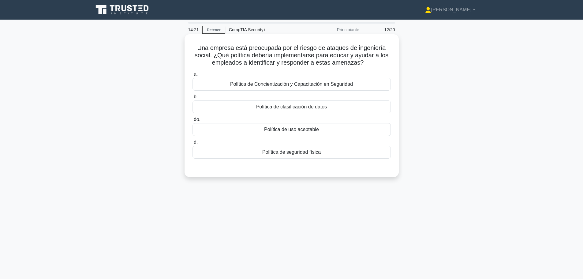
click at [333, 82] on font "Política de Concientización y Capacitación en Seguridad" at bounding box center [291, 83] width 123 height 5
click at [193, 76] on input "a. Política de Concientización y Capacitación en Seguridad" at bounding box center [193, 74] width 0 height 4
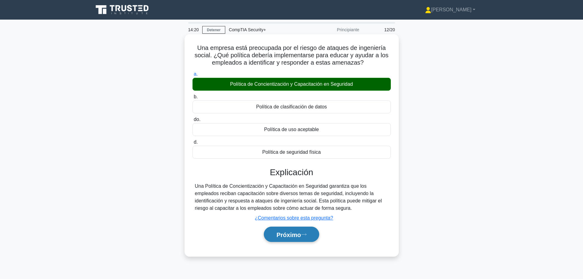
click at [292, 237] on font "Próximo" at bounding box center [289, 234] width 24 height 7
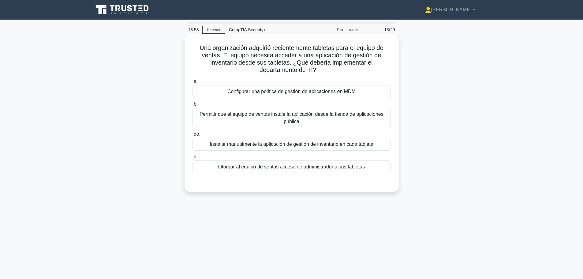
click at [308, 91] on font "Configurar una política de gestión de aplicaciones en MDM" at bounding box center [292, 91] width 128 height 5
click at [193, 84] on input "a. Configurar una política de gestión de aplicaciones en MDM" at bounding box center [193, 82] width 0 height 4
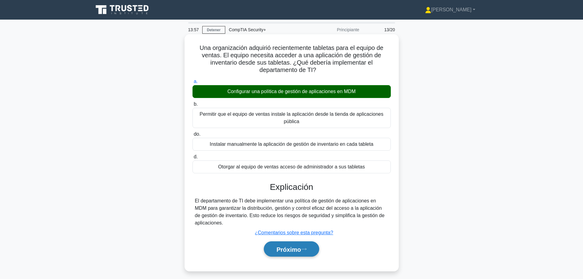
click at [293, 248] on font "Próximo" at bounding box center [289, 249] width 24 height 7
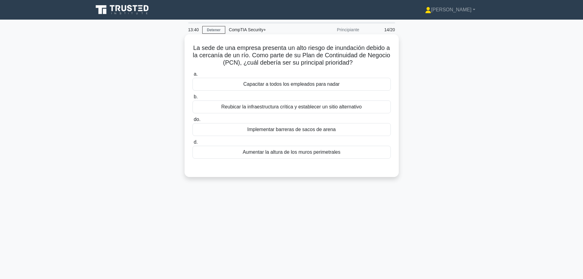
click at [265, 108] on font "Reubicar la infraestructura crítica y establecer un sitio alternativo" at bounding box center [291, 106] width 141 height 5
click at [193, 99] on input "b. Reubicar la infraestructura crítica y establecer un sitio alternativo" at bounding box center [193, 97] width 0 height 4
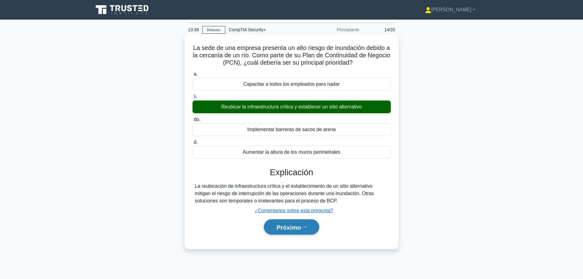
click at [287, 221] on button "Próximo" at bounding box center [291, 227] width 55 height 16
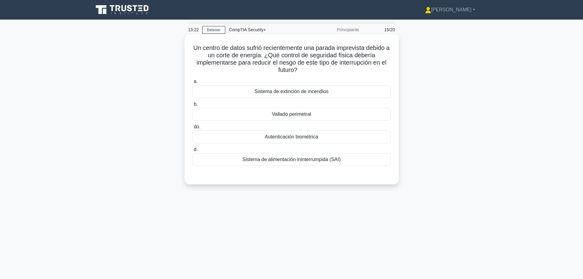
click at [276, 158] on font "Sistema de alimentación ininterrumpida (SAI)" at bounding box center [292, 159] width 98 height 5
click at [193, 152] on input "d. Sistema de alimentación ininterrumpida (SAI)" at bounding box center [193, 150] width 0 height 4
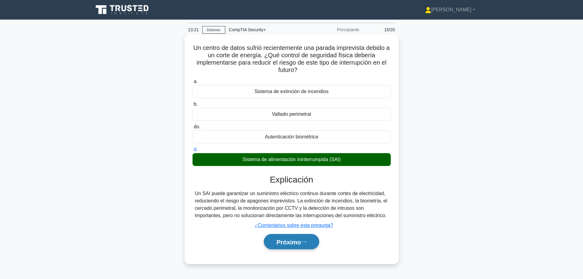
click at [298, 239] on font "Próximo" at bounding box center [289, 242] width 24 height 7
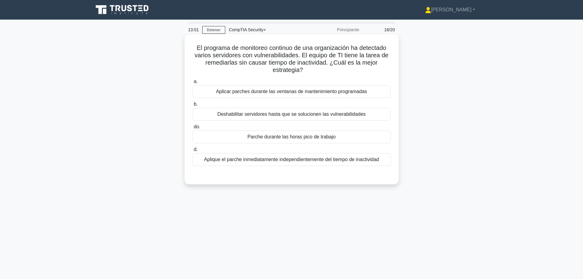
click at [320, 92] on font "Aplicar parches durante las ventanas de mantenimiento programadas" at bounding box center [291, 91] width 151 height 5
click at [193, 84] on input "a. Aplicar parches durante las ventanas de mantenimiento programadas" at bounding box center [193, 82] width 0 height 4
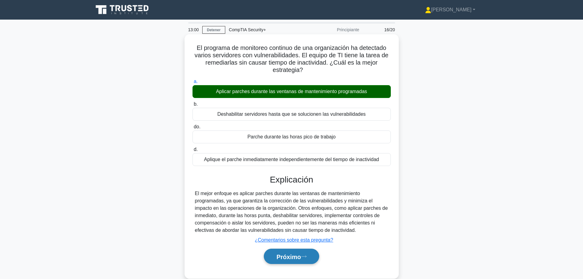
click at [292, 256] on font "Próximo" at bounding box center [289, 256] width 24 height 7
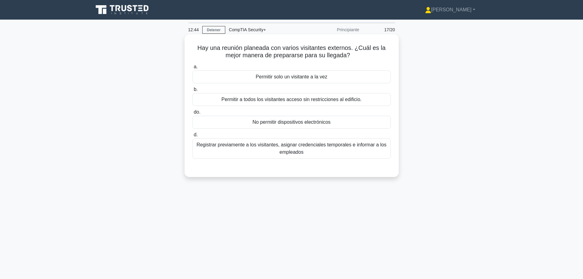
click at [370, 150] on font "Registrar previamente a los visitantes, asignar credenciales temporales e infor…" at bounding box center [291, 148] width 193 height 15
click at [193, 137] on input "d. Registrar previamente a los visitantes, asignar credenciales temporales e in…" at bounding box center [193, 135] width 0 height 4
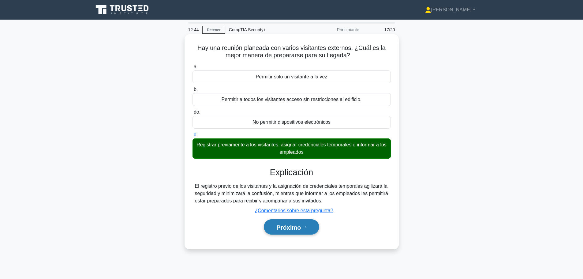
click at [301, 227] on font "Próximo" at bounding box center [289, 227] width 24 height 7
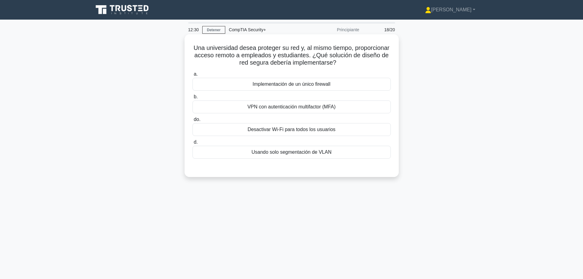
click at [293, 109] on font "VPN con autenticación multifactor (MFA)" at bounding box center [291, 106] width 88 height 5
click at [193, 99] on input "b. VPN con autenticación multifactor (MFA)" at bounding box center [193, 97] width 0 height 4
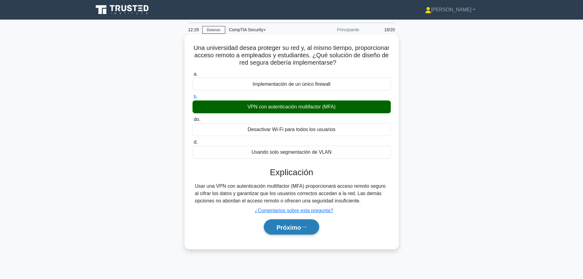
click at [287, 222] on button "Próximo" at bounding box center [291, 227] width 55 height 16
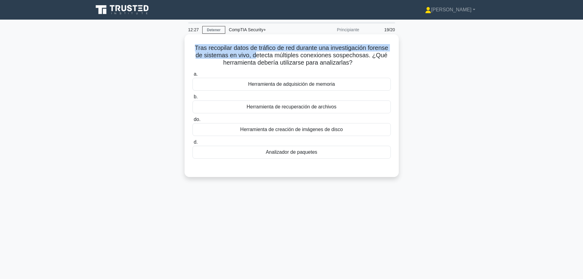
drag, startPoint x: 191, startPoint y: 47, endPoint x: 256, endPoint y: 53, distance: 65.8
click at [256, 53] on div "Tras recopilar datos de tráfico de red durante una investigación forense de sis…" at bounding box center [291, 106] width 209 height 138
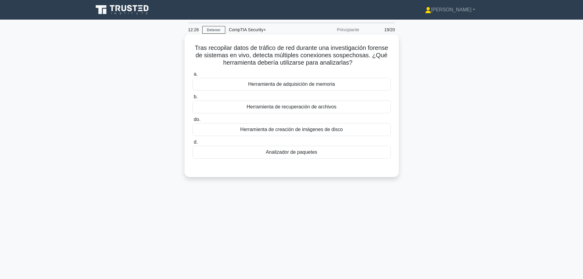
click at [271, 58] on font "Tras recopilar datos de tráfico de red durante una investigación forense de sis…" at bounding box center [292, 54] width 194 height 21
click at [285, 155] on font "Analizador de paquetes" at bounding box center [291, 151] width 51 height 5
click at [193, 144] on input "d. Analizador de paquetes" at bounding box center [193, 142] width 0 height 4
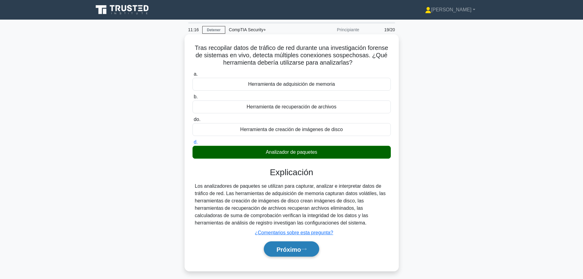
click at [300, 254] on button "Próximo" at bounding box center [291, 249] width 55 height 16
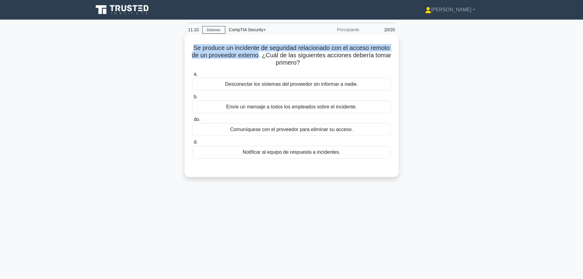
drag, startPoint x: 202, startPoint y: 46, endPoint x: 290, endPoint y: 55, distance: 89.3
click at [290, 55] on h5 "Se produce un incidente de seguridad relacionado con el acceso remoto de un pro…" at bounding box center [292, 55] width 200 height 23
click at [290, 55] on font "Se produce un incidente de seguridad relacionado con el acceso remoto de un pro…" at bounding box center [292, 54] width 200 height 21
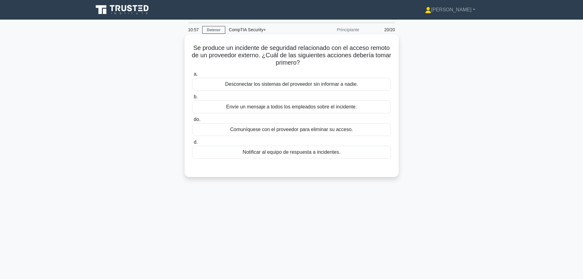
click at [290, 153] on font "Notificar al equipo de respuesta a incidentes." at bounding box center [292, 151] width 98 height 5
click at [193, 144] on input "d. Notificar al equipo de respuesta a incidentes." at bounding box center [193, 142] width 0 height 4
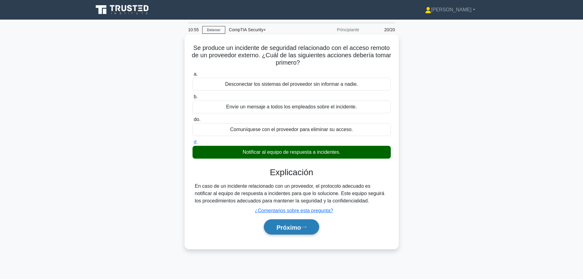
click at [290, 228] on font "Próximo" at bounding box center [289, 227] width 24 height 7
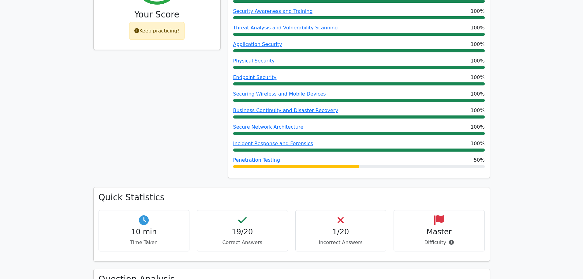
scroll to position [245, 0]
